Goal: Information Seeking & Learning: Learn about a topic

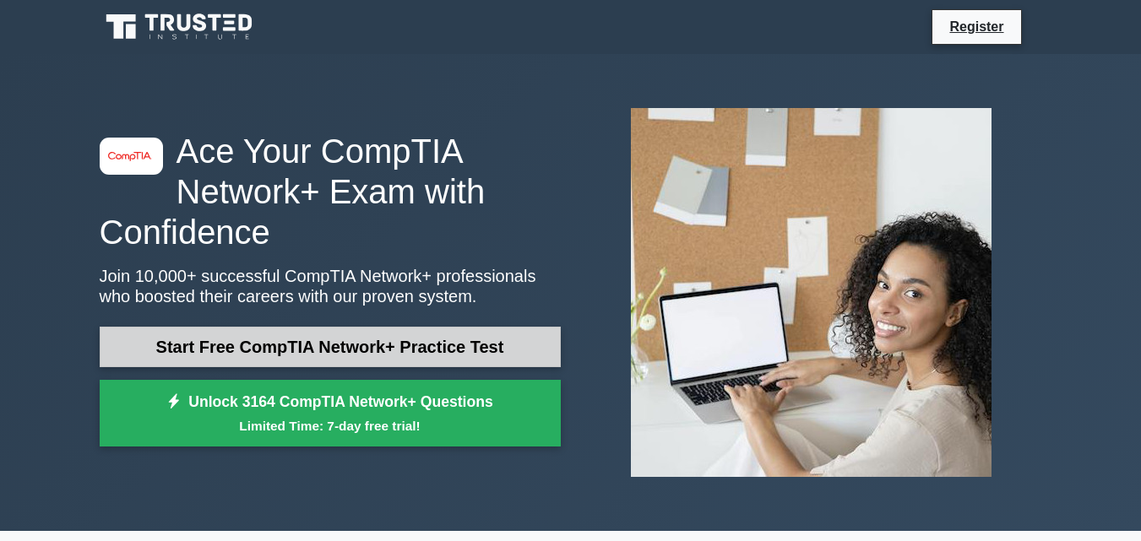
click at [343, 334] on link "Start Free CompTIA Network+ Practice Test" at bounding box center [330, 347] width 461 height 41
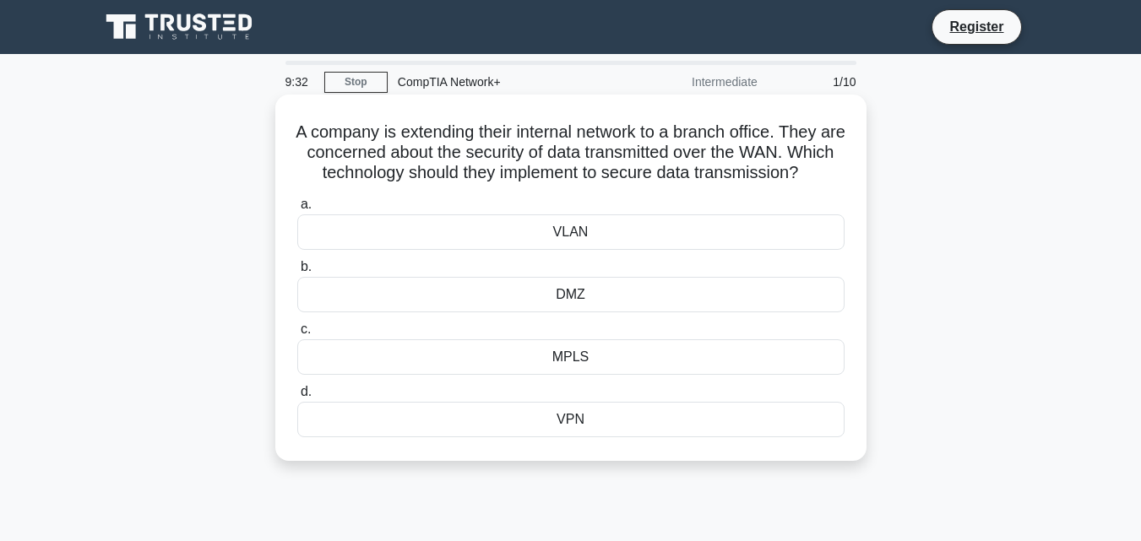
click at [661, 437] on div "VPN" at bounding box center [570, 419] width 547 height 35
click at [297, 398] on input "d. VPN" at bounding box center [297, 392] width 0 height 11
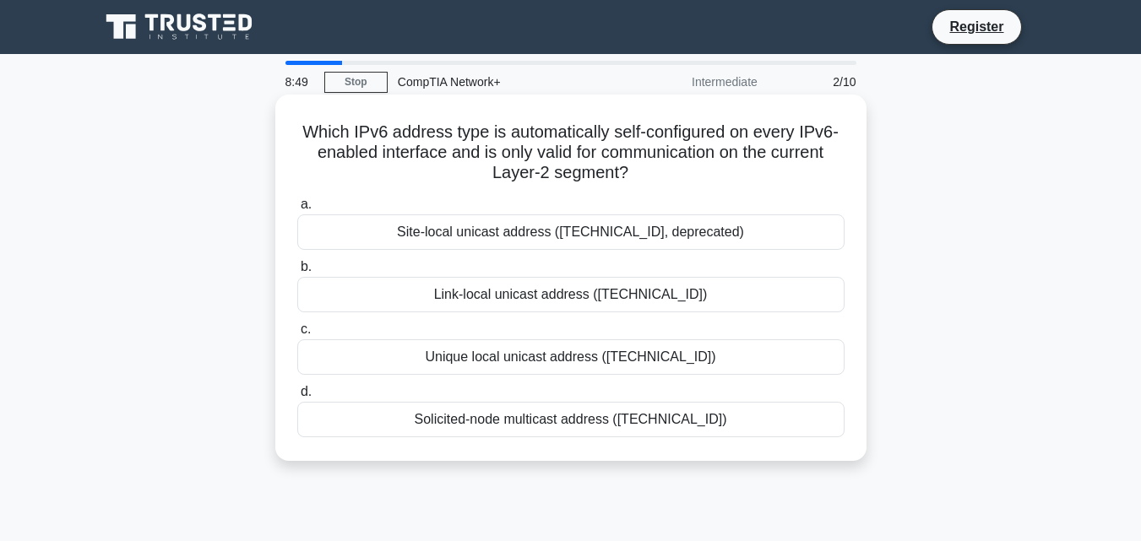
click at [618, 292] on div "Link-local unicast address (fe80::/10)" at bounding box center [570, 294] width 547 height 35
click at [297, 273] on input "b. Link-local unicast address (fe80::/10)" at bounding box center [297, 267] width 0 height 11
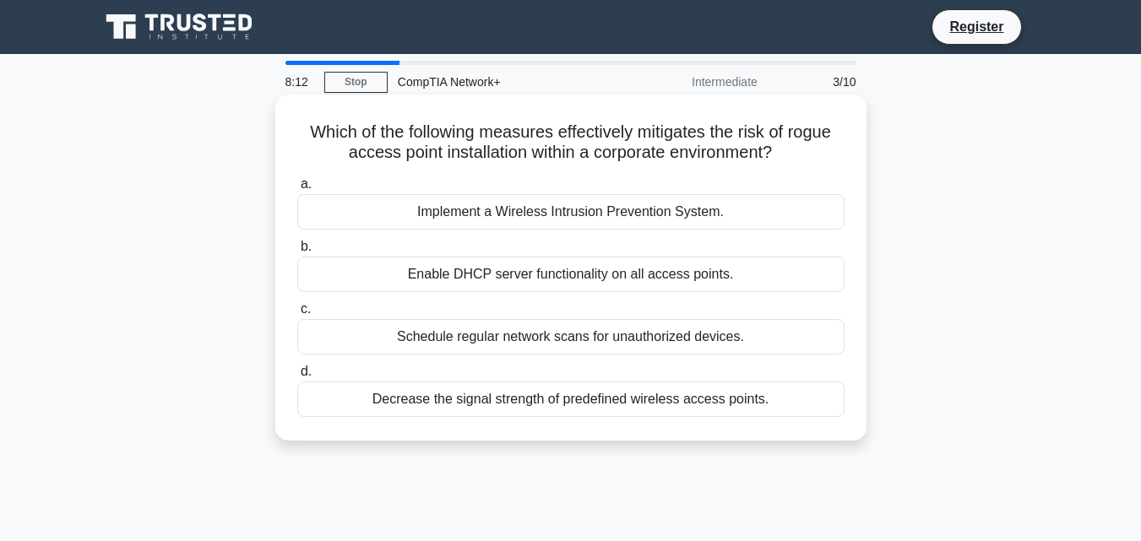
click at [547, 340] on div "Schedule regular network scans for unauthorized devices." at bounding box center [570, 336] width 547 height 35
click at [297, 315] on input "c. Schedule regular network scans for unauthorized devices." at bounding box center [297, 309] width 0 height 11
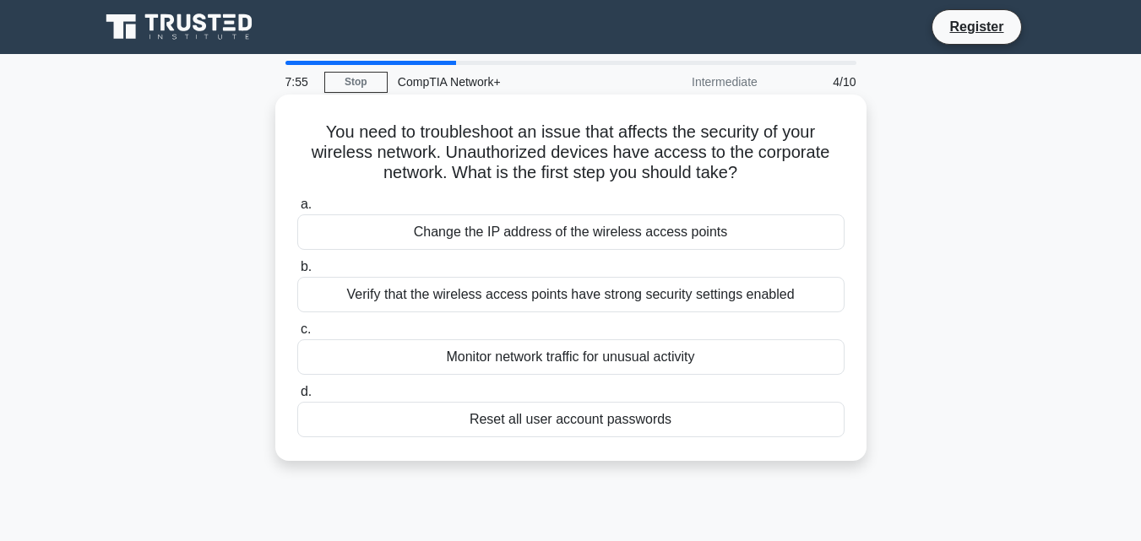
click at [544, 421] on div "Reset all user account passwords" at bounding box center [570, 419] width 547 height 35
click at [297, 398] on input "d. Reset all user account passwords" at bounding box center [297, 392] width 0 height 11
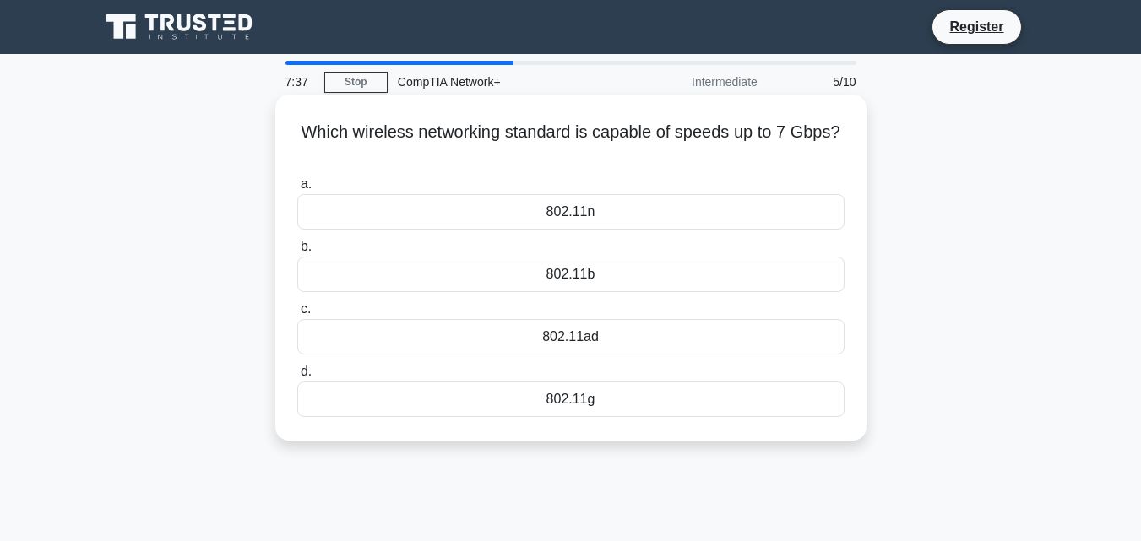
click at [541, 413] on div "802.11g" at bounding box center [570, 399] width 547 height 35
click at [297, 377] on input "d. 802.11g" at bounding box center [297, 371] width 0 height 11
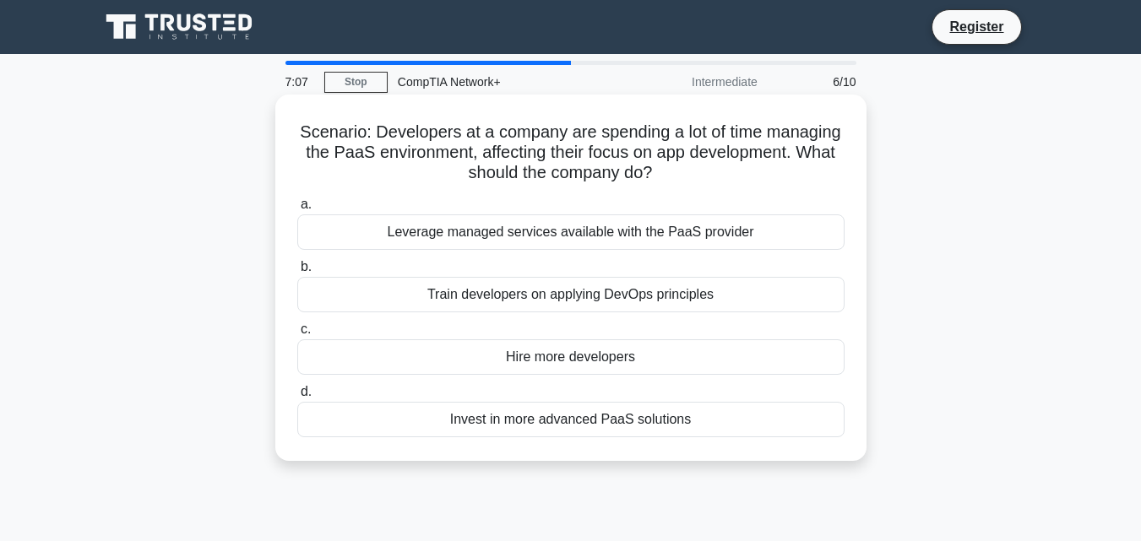
click at [561, 238] on div "Leverage managed services available with the PaaS provider" at bounding box center [570, 231] width 547 height 35
click at [297, 210] on input "a. Leverage managed services available with the PaaS provider" at bounding box center [297, 204] width 0 height 11
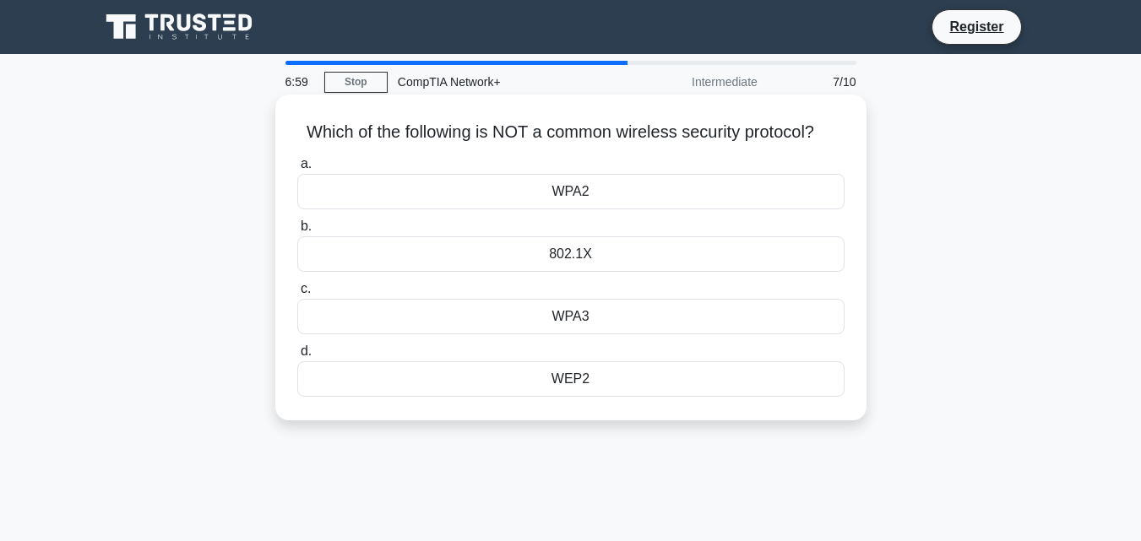
click at [561, 387] on div "WEP2" at bounding box center [570, 378] width 547 height 35
click at [297, 357] on input "d. WEP2" at bounding box center [297, 351] width 0 height 11
click at [544, 378] on div "Bus" at bounding box center [570, 378] width 547 height 35
click at [297, 357] on input "d. Bus" at bounding box center [297, 351] width 0 height 11
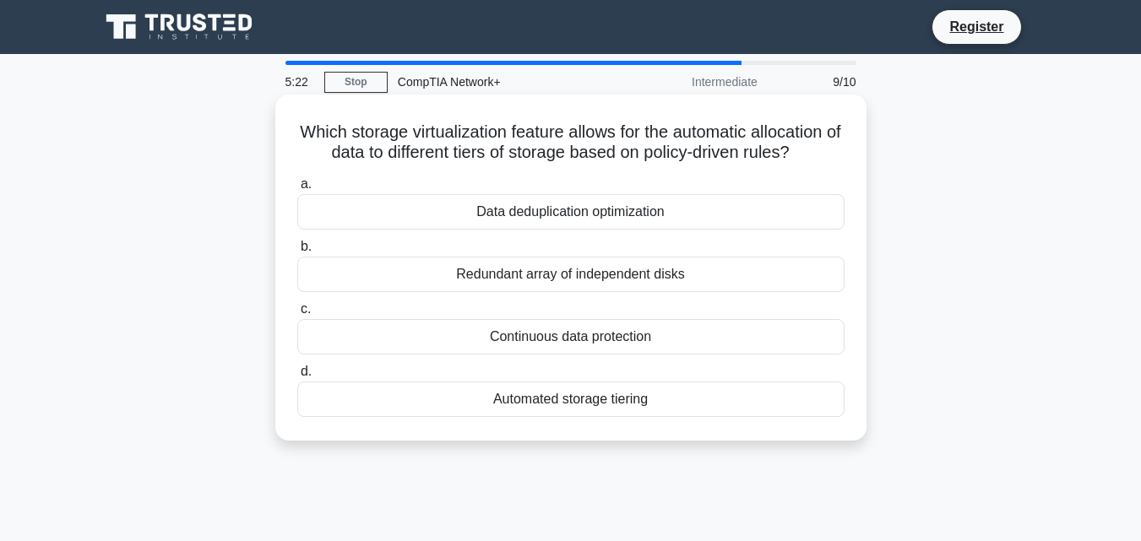
click at [616, 408] on div "Automated storage tiering" at bounding box center [570, 399] width 547 height 35
click at [297, 377] on input "d. Automated storage tiering" at bounding box center [297, 371] width 0 height 11
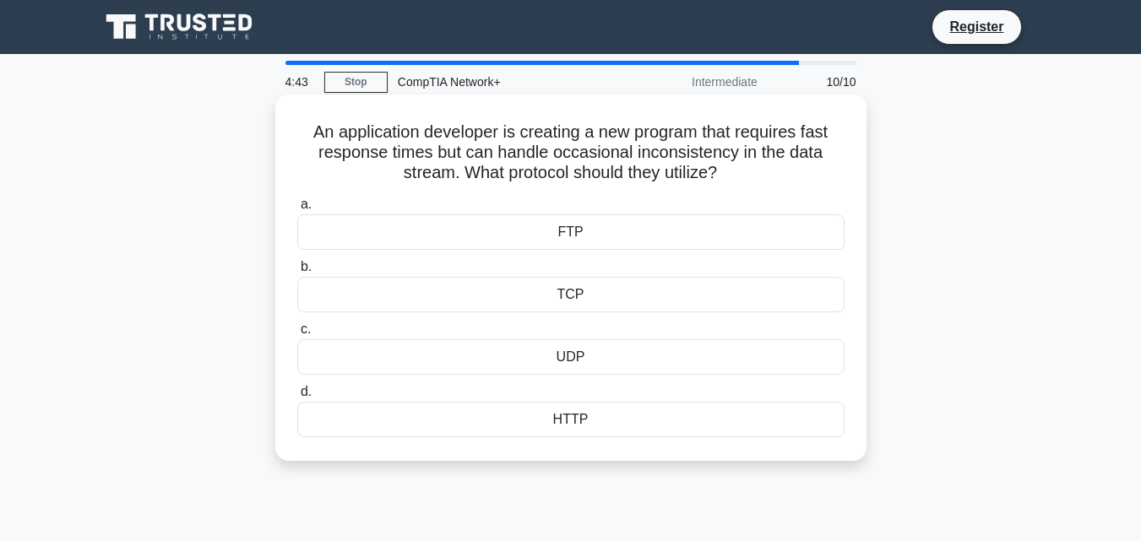
click at [597, 420] on div "HTTP" at bounding box center [570, 419] width 547 height 35
click at [297, 398] on input "d. HTTP" at bounding box center [297, 392] width 0 height 11
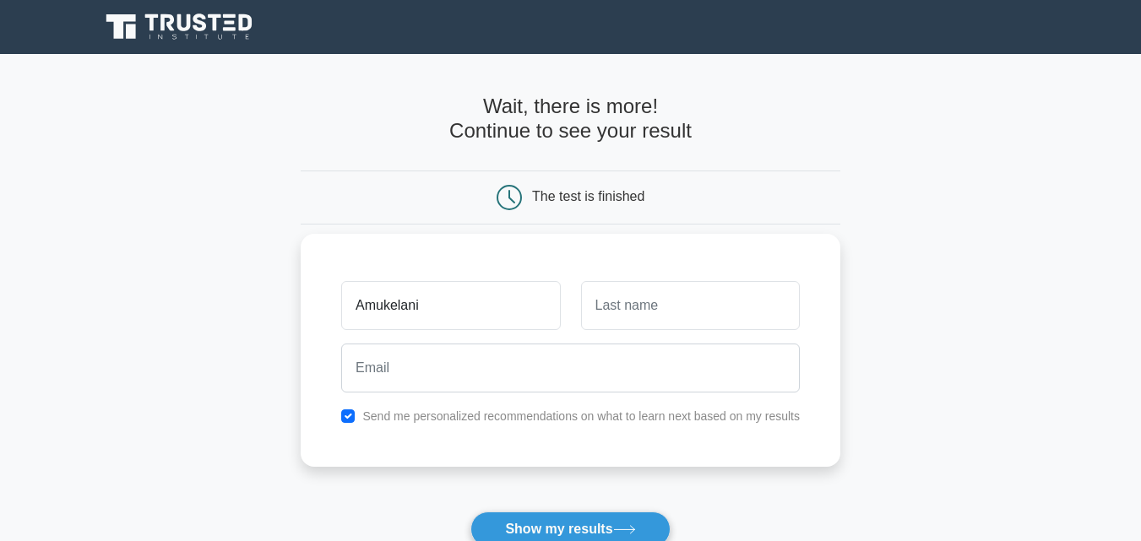
type input "Amukelani"
click at [647, 304] on input "text" at bounding box center [690, 305] width 219 height 49
type input "Tshabalala"
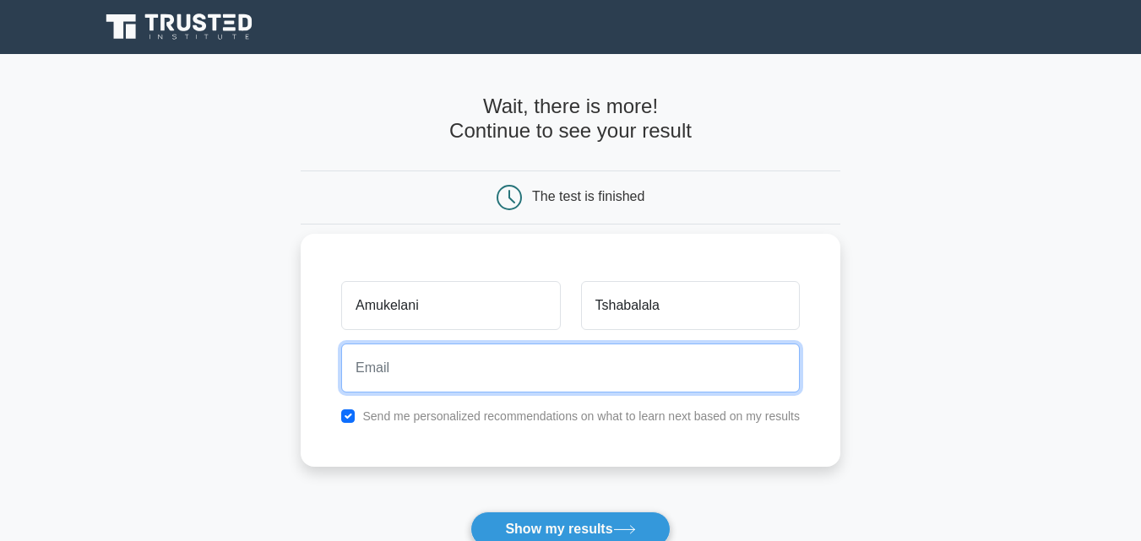
click at [623, 352] on input "email" at bounding box center [570, 368] width 458 height 49
type input "A"
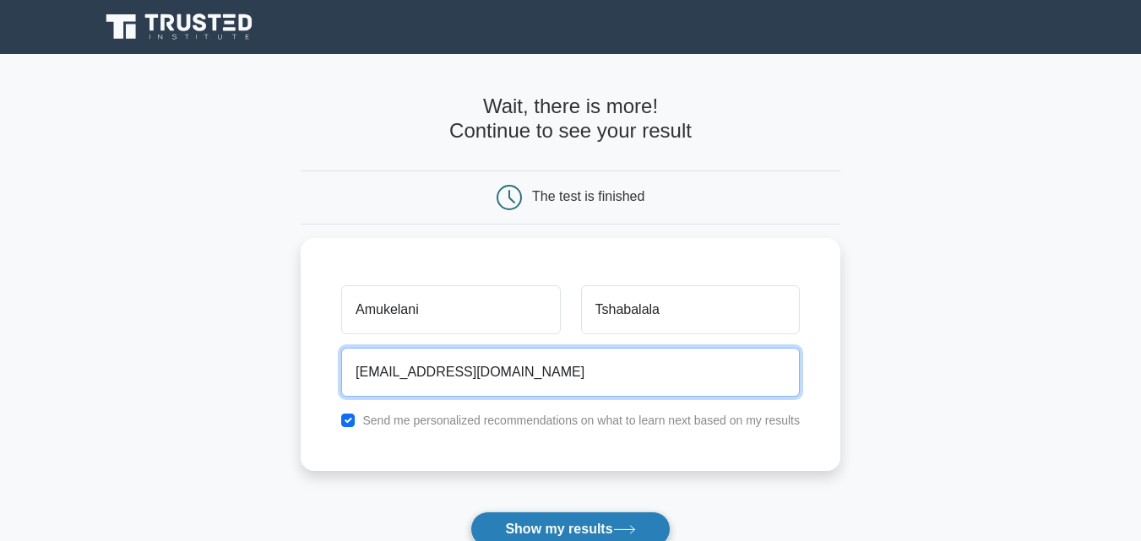
type input "[EMAIL_ADDRESS][DOMAIN_NAME]"
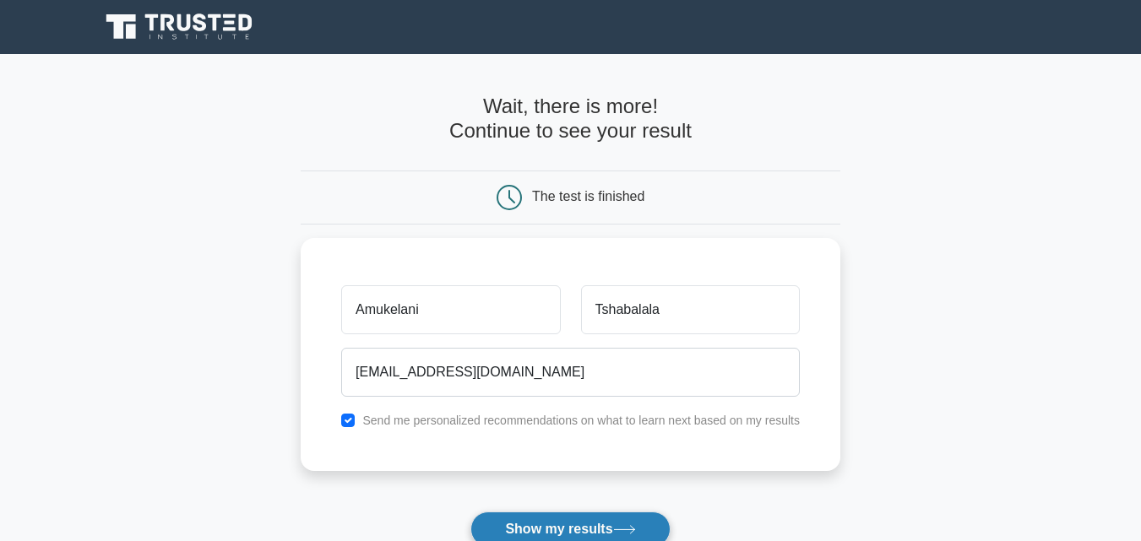
click at [487, 534] on button "Show my results" at bounding box center [569, 529] width 199 height 35
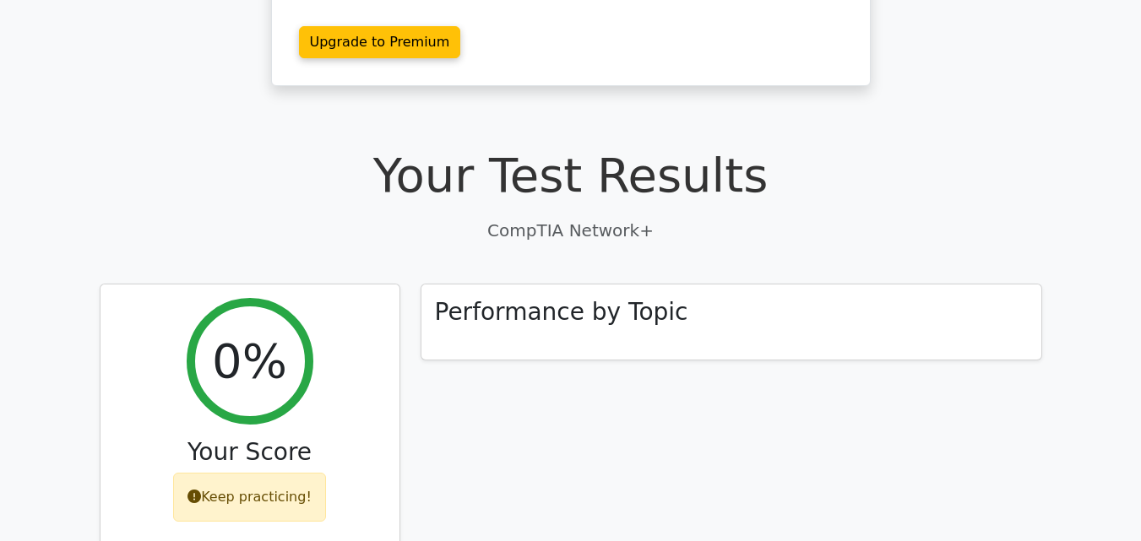
scroll to position [235, 0]
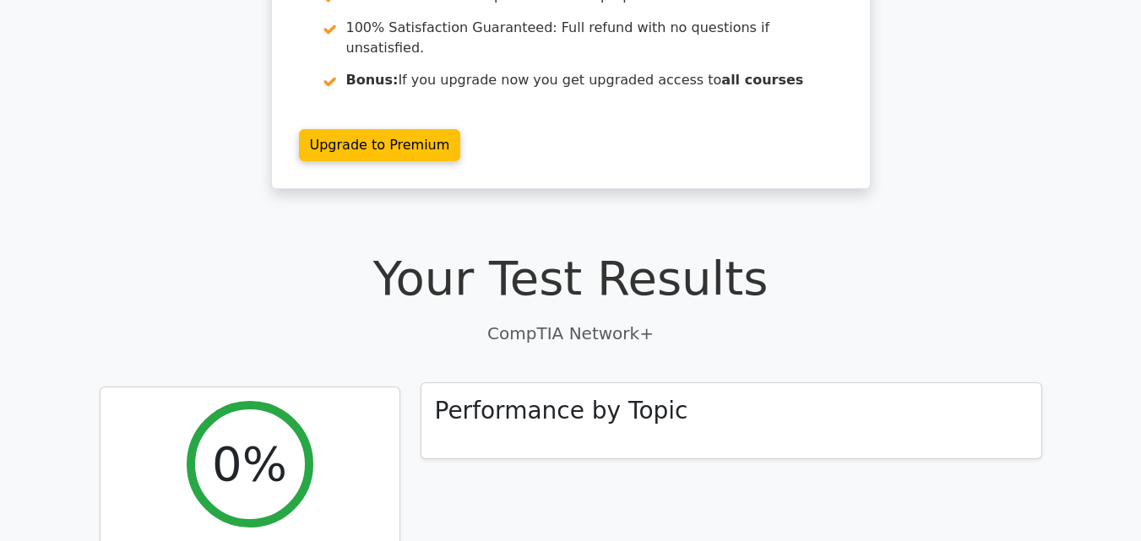
click at [815, 387] on div "Performance by Topic" at bounding box center [731, 421] width 620 height 76
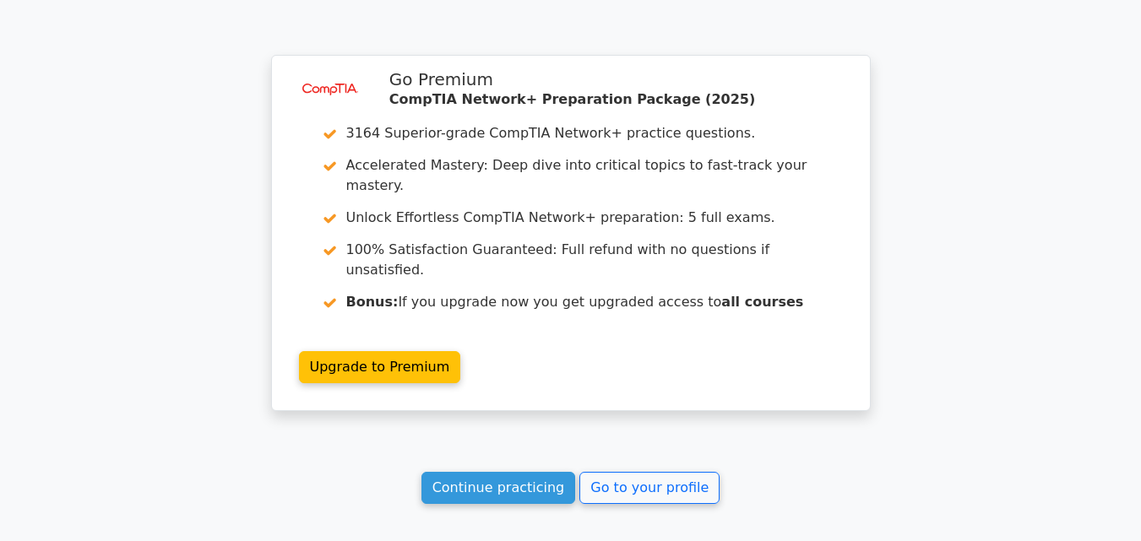
scroll to position [1298, 0]
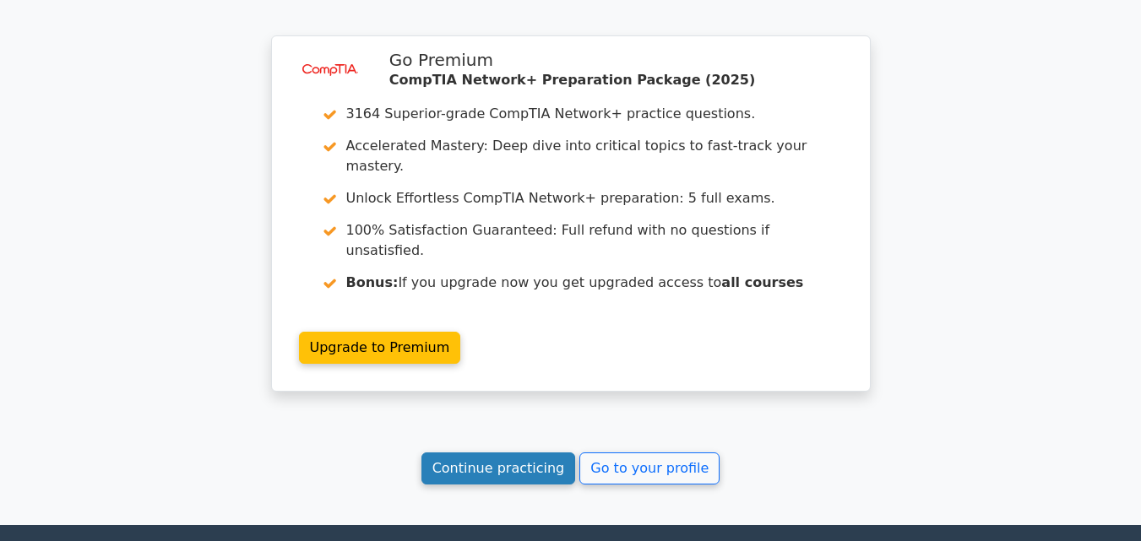
click at [549, 453] on link "Continue practicing" at bounding box center [498, 469] width 154 height 32
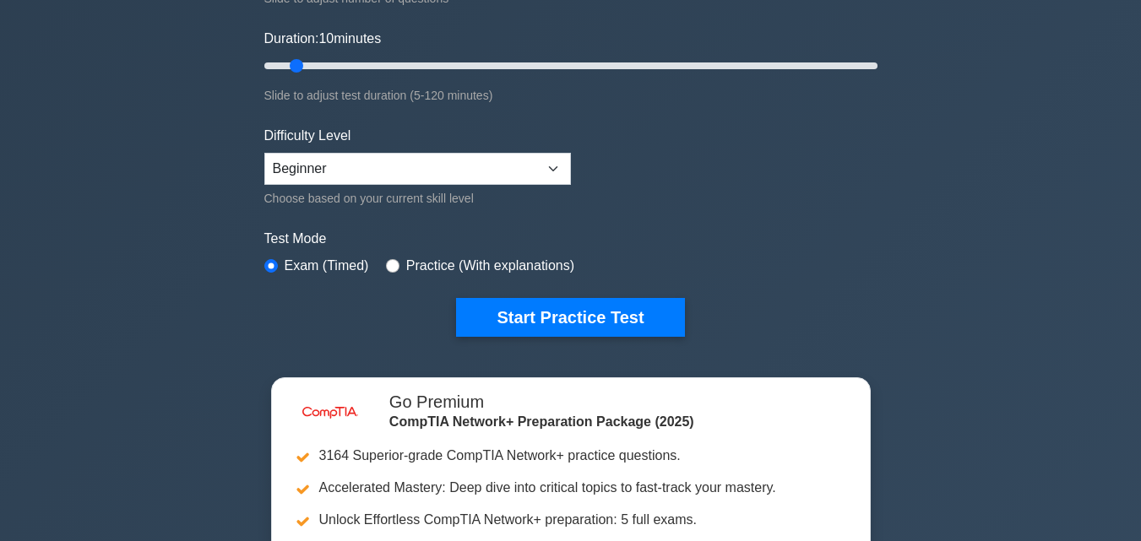
scroll to position [377, 0]
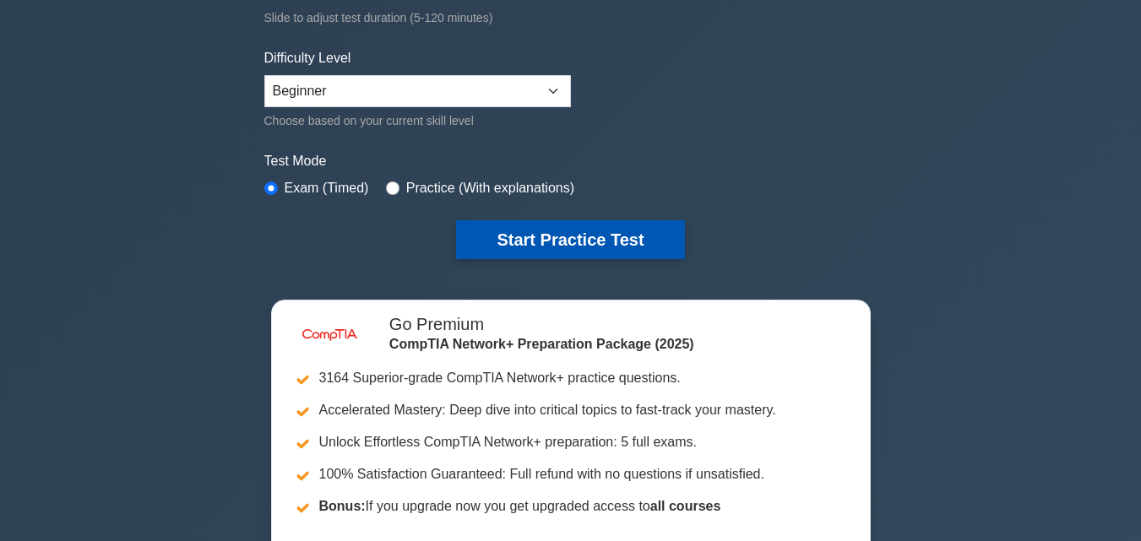
click at [662, 230] on button "Start Practice Test" at bounding box center [570, 239] width 228 height 39
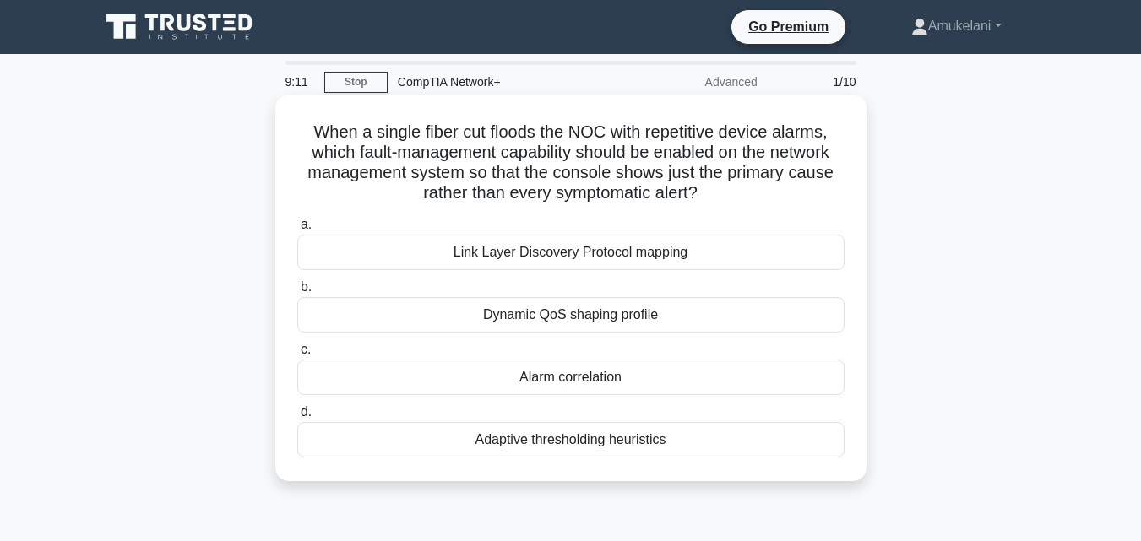
click at [590, 250] on div "Link Layer Discovery Protocol mapping" at bounding box center [570, 252] width 547 height 35
click at [297, 230] on input "a. Link Layer Discovery Protocol mapping" at bounding box center [297, 225] width 0 height 11
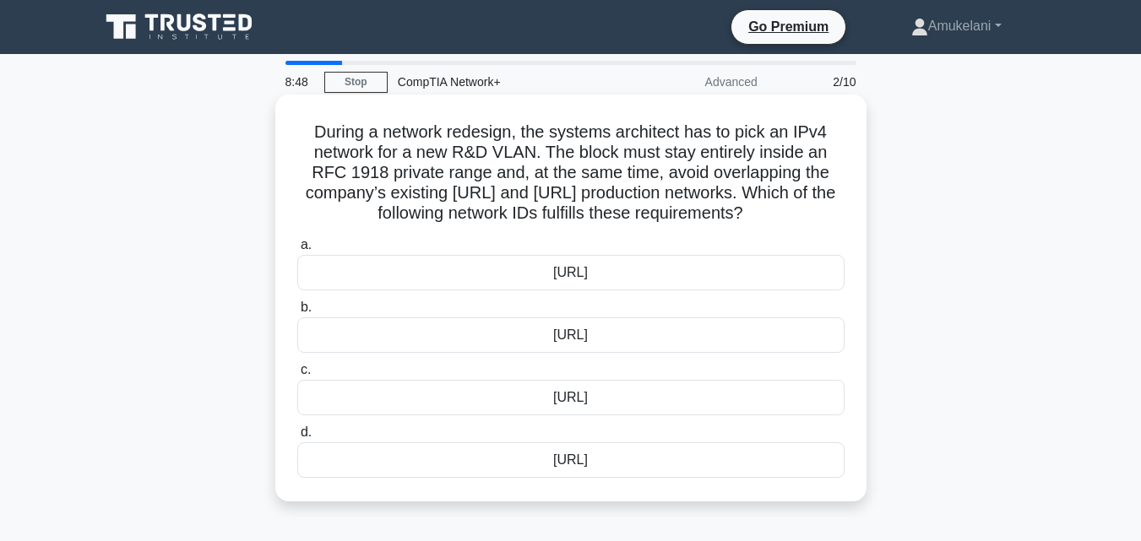
click at [582, 404] on div "[URL]" at bounding box center [570, 397] width 547 height 35
click at [297, 376] on input "c. [URL]" at bounding box center [297, 370] width 0 height 11
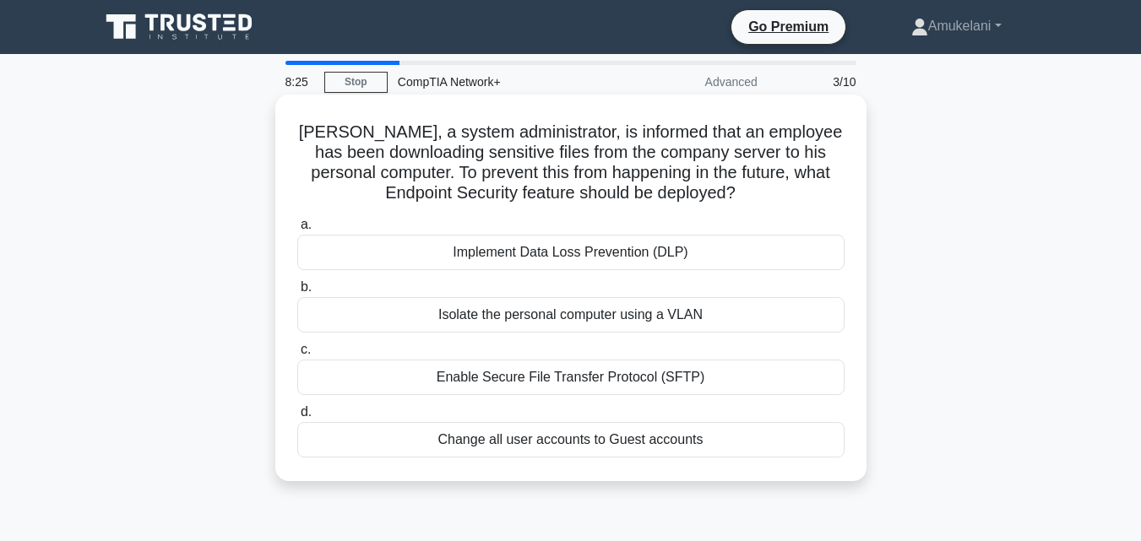
click at [556, 325] on div "Isolate the personal computer using a VLAN" at bounding box center [570, 314] width 547 height 35
click at [297, 293] on input "b. Isolate the personal computer using a VLAN" at bounding box center [297, 287] width 0 height 11
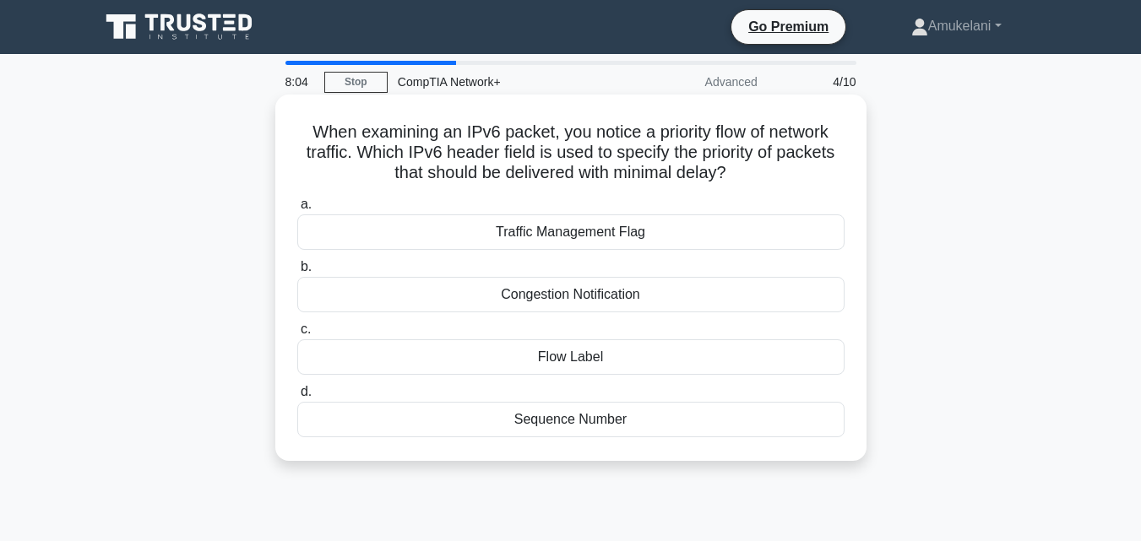
click at [569, 235] on div "Traffic Management Flag" at bounding box center [570, 231] width 547 height 35
click at [297, 210] on input "a. Traffic Management Flag" at bounding box center [297, 204] width 0 height 11
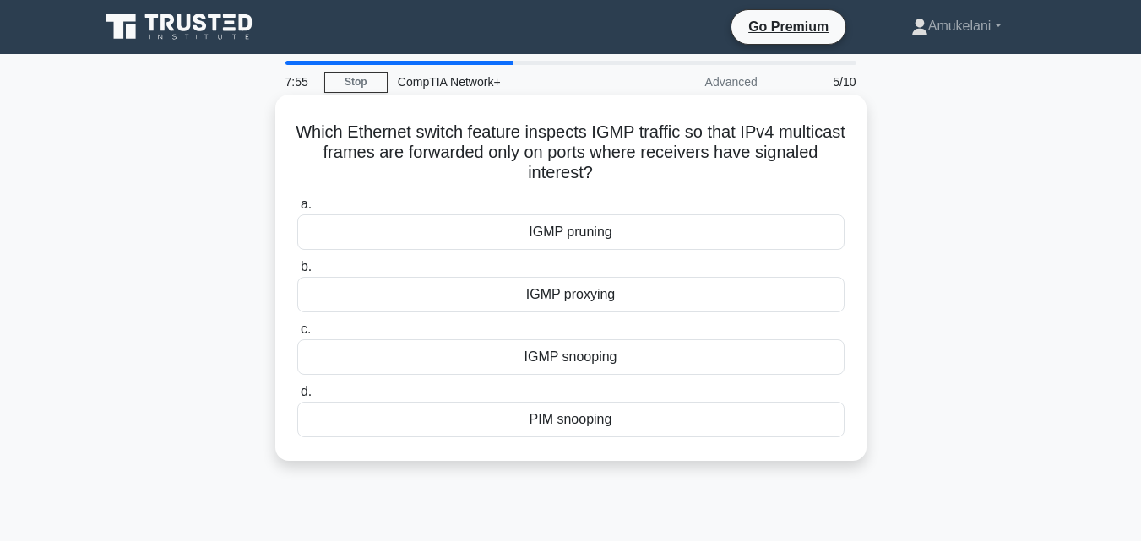
click at [601, 349] on div "IGMP snooping" at bounding box center [570, 356] width 547 height 35
click at [297, 335] on input "c. IGMP snooping" at bounding box center [297, 329] width 0 height 11
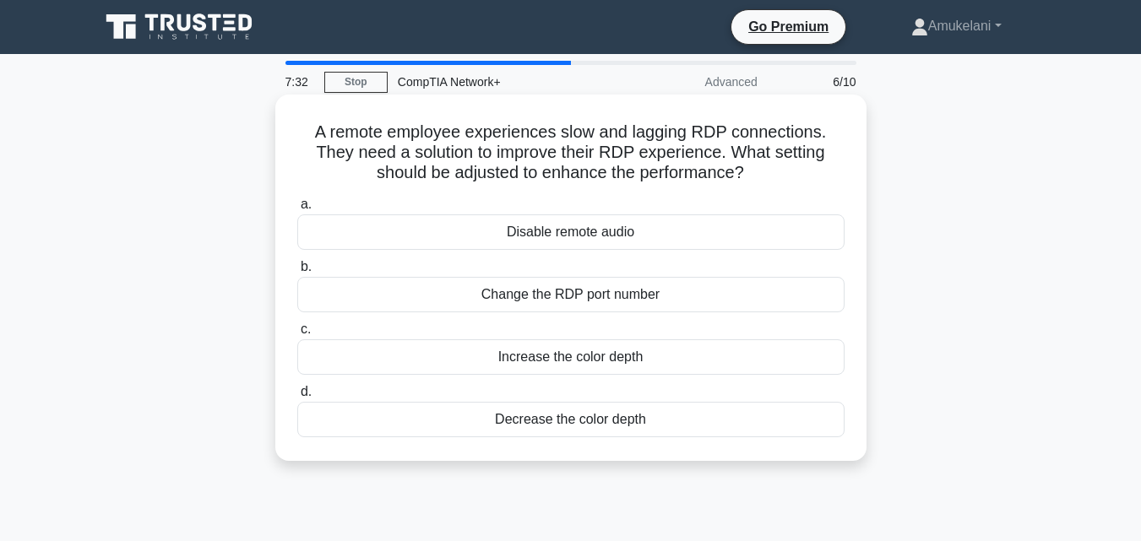
click at [563, 305] on div "Change the RDP port number" at bounding box center [570, 294] width 547 height 35
click at [297, 273] on input "b. Change the RDP port number" at bounding box center [297, 267] width 0 height 11
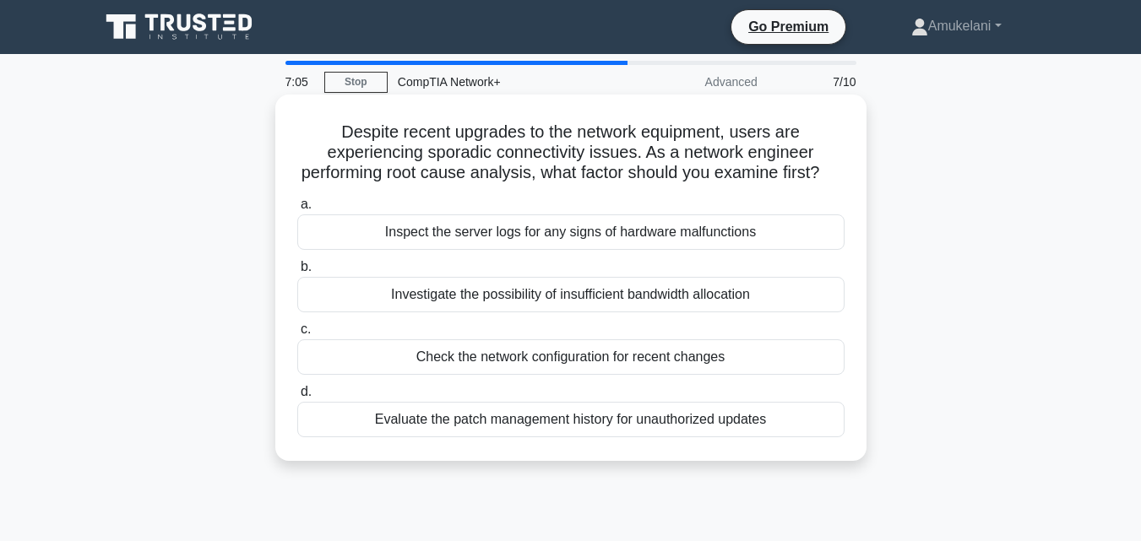
click at [517, 250] on div "Inspect the server logs for any signs of hardware malfunctions" at bounding box center [570, 231] width 547 height 35
click at [297, 210] on input "a. Inspect the server logs for any signs of hardware malfunctions" at bounding box center [297, 204] width 0 height 11
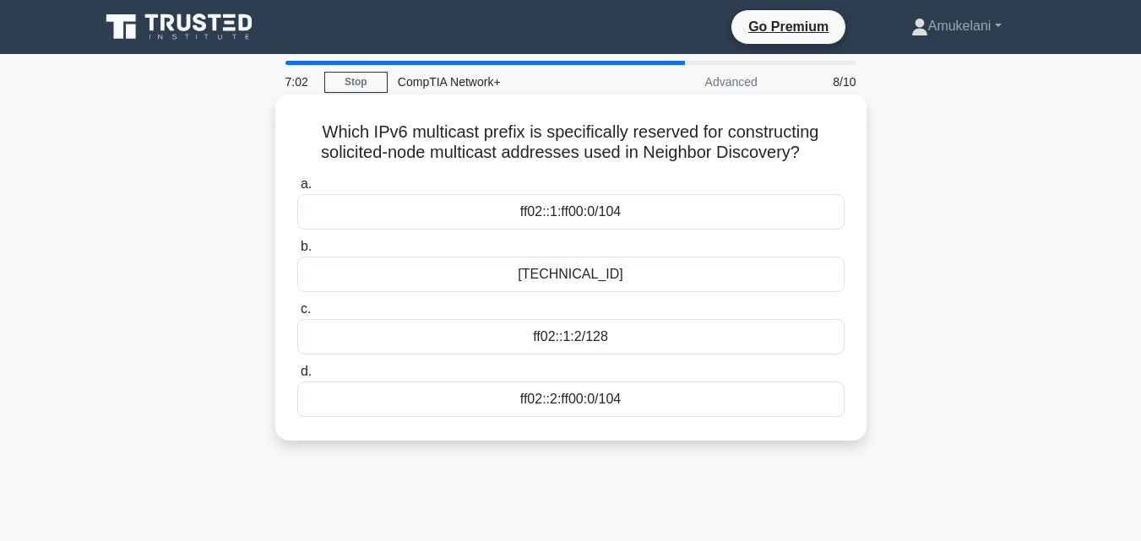
click at [534, 269] on div "ff00::/8" at bounding box center [570, 274] width 547 height 35
click at [297, 252] on input "b. ff00::/8" at bounding box center [297, 246] width 0 height 11
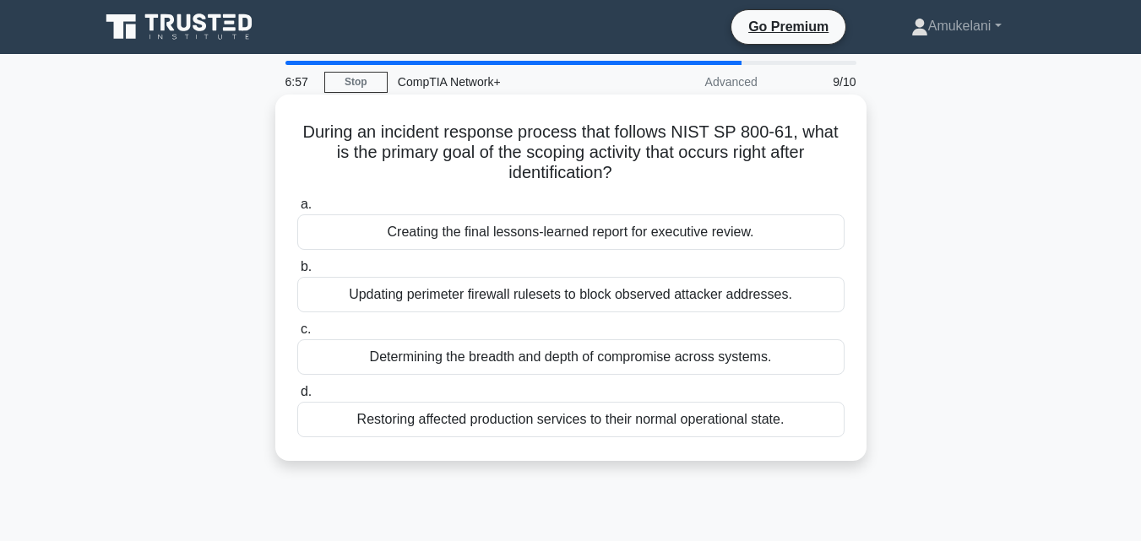
click at [526, 238] on div "Creating the final lessons-learned report for executive review." at bounding box center [570, 231] width 547 height 35
click at [297, 210] on input "a. Creating the final lessons-learned report for executive review." at bounding box center [297, 204] width 0 height 11
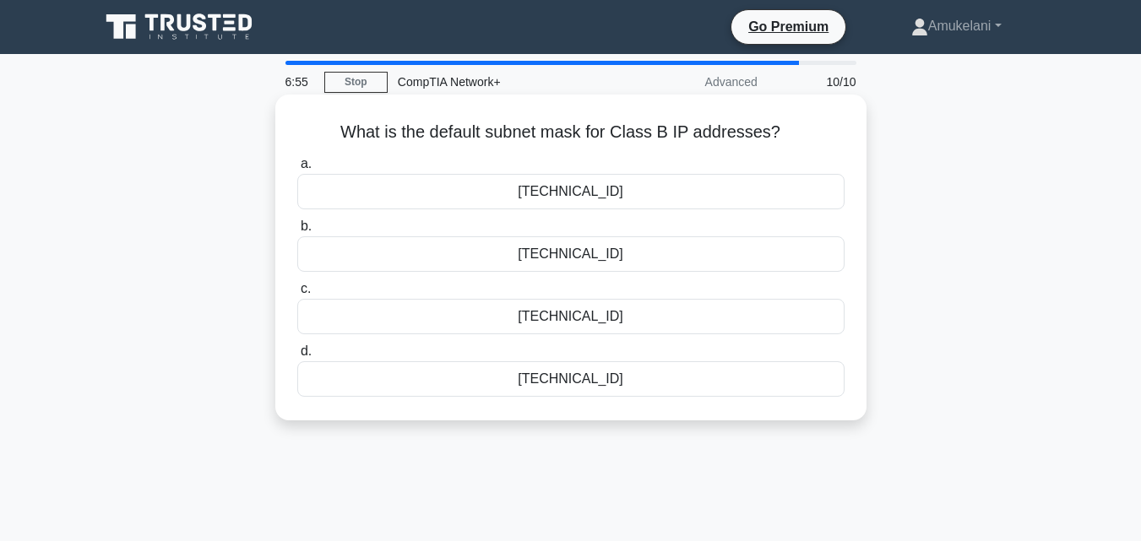
click at [527, 251] on div "255.255.254.0" at bounding box center [570, 253] width 547 height 35
click at [297, 232] on input "b. 255.255.254.0" at bounding box center [297, 226] width 0 height 11
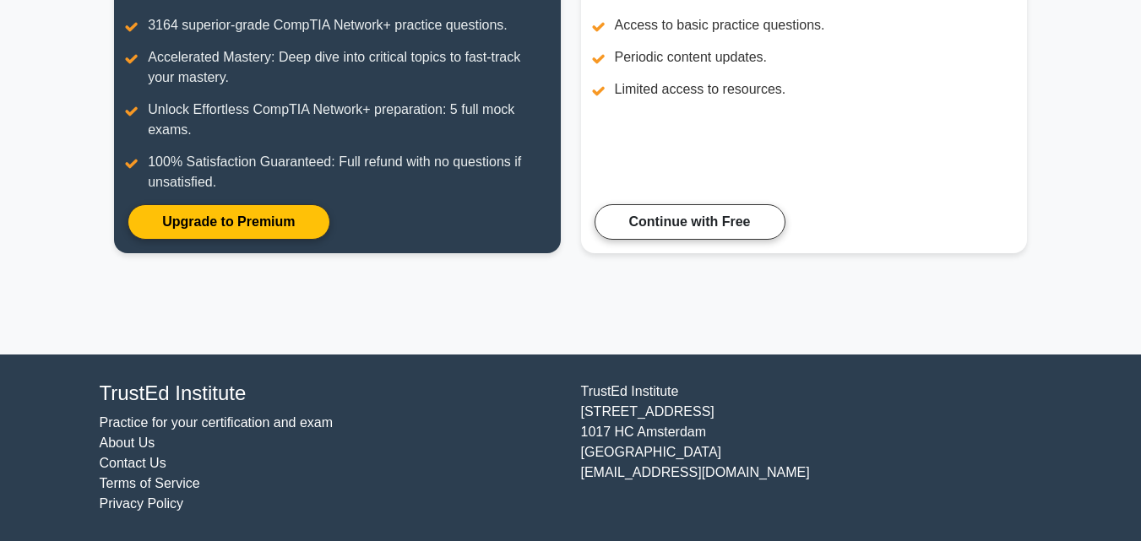
scroll to position [187, 0]
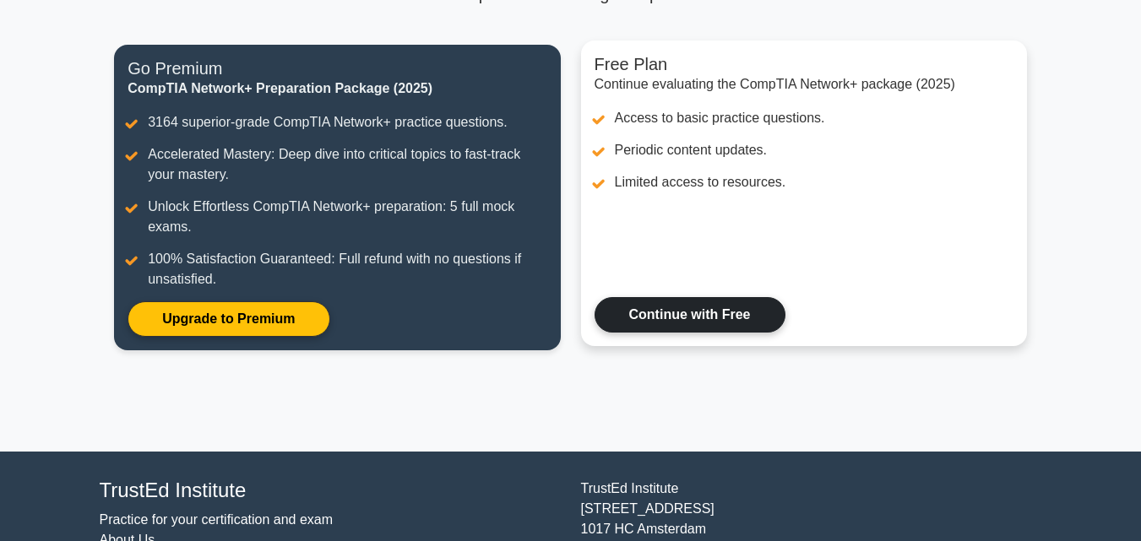
click at [784, 321] on link "Continue with Free" at bounding box center [689, 314] width 191 height 35
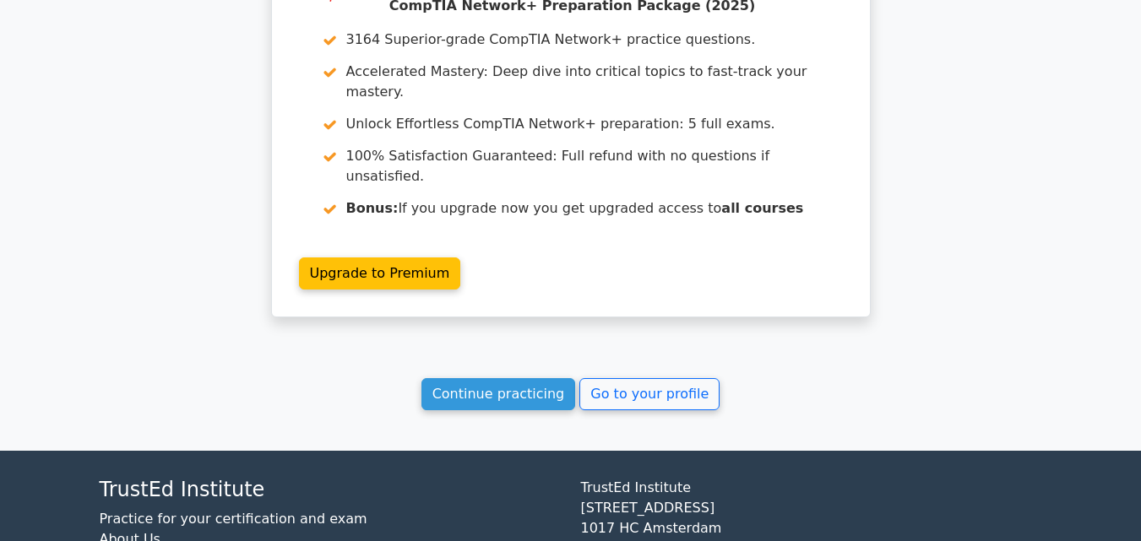
scroll to position [1385, 0]
